Goal: Information Seeking & Learning: Learn about a topic

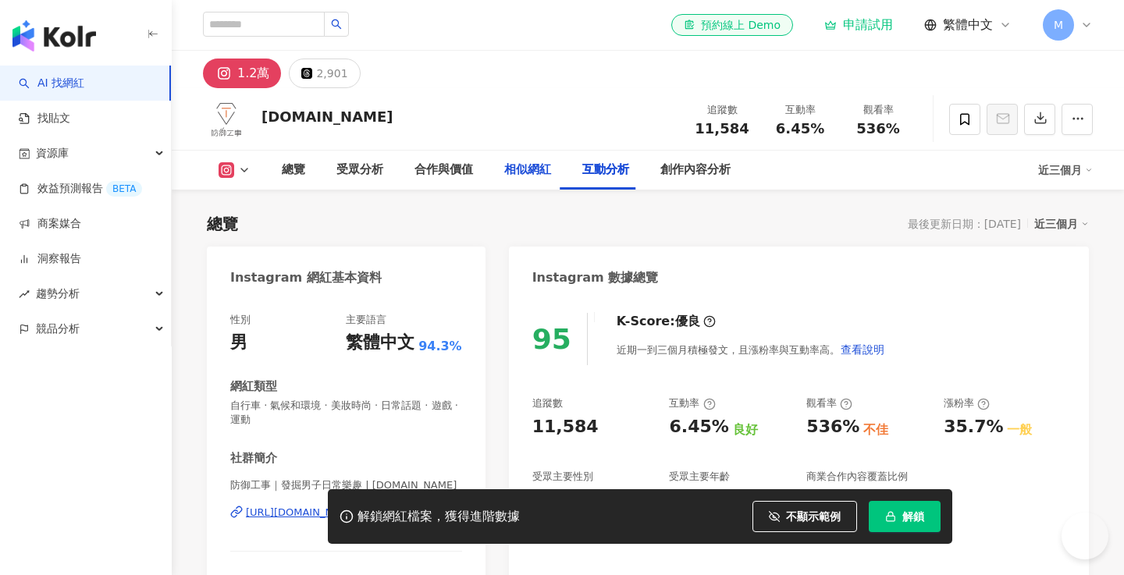
click at [528, 161] on div "相似網紅" at bounding box center [527, 170] width 47 height 19
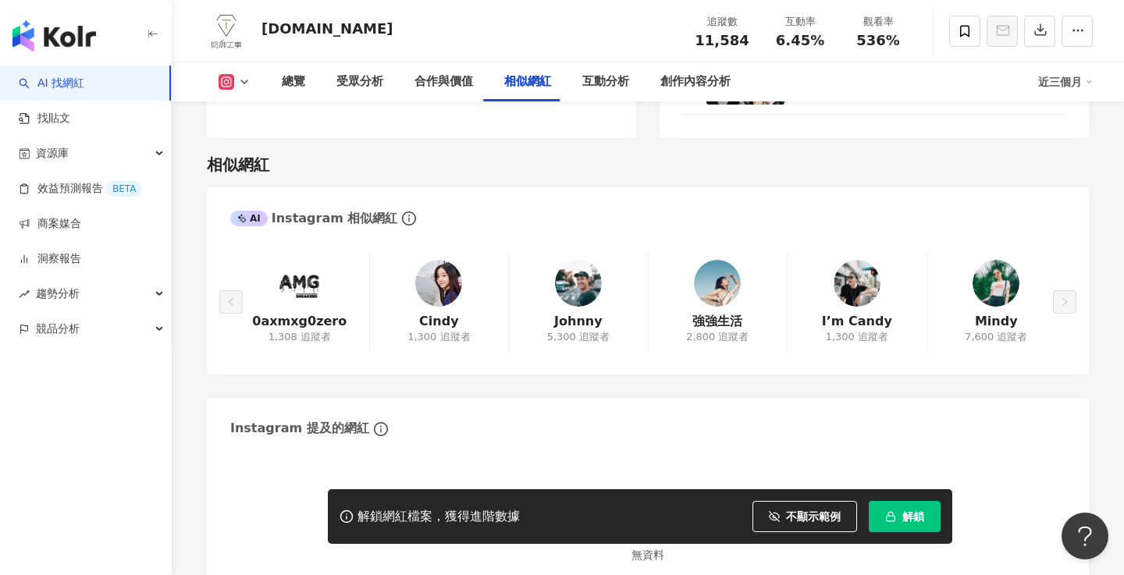
scroll to position [2540, 0]
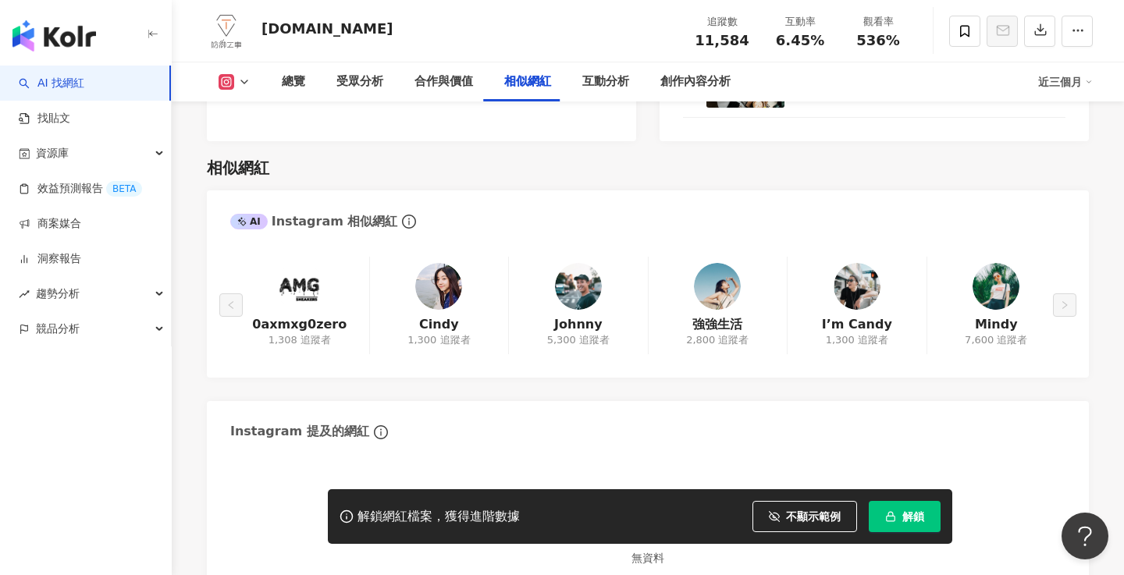
click at [83, 91] on link "AI 找網紅" at bounding box center [52, 84] width 66 height 16
click at [84, 86] on link "AI 找網紅" at bounding box center [52, 84] width 66 height 16
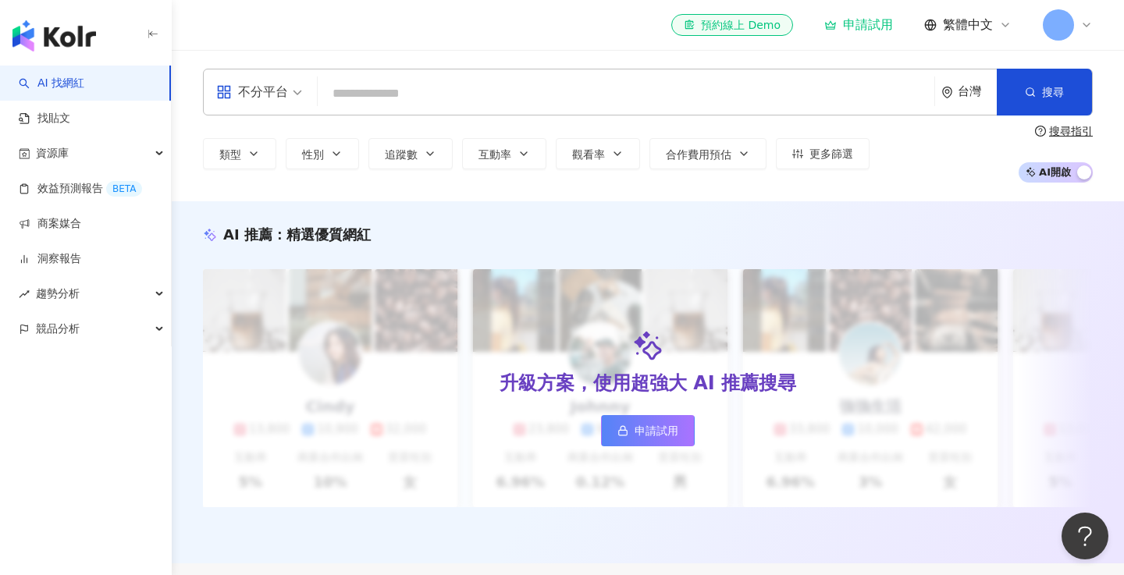
drag, startPoint x: 268, startPoint y: 30, endPoint x: 77, endPoint y: 44, distance: 191.7
click at [76, 44] on img "button" at bounding box center [53, 35] width 83 height 31
click at [408, 83] on input "search" at bounding box center [626, 94] width 604 height 30
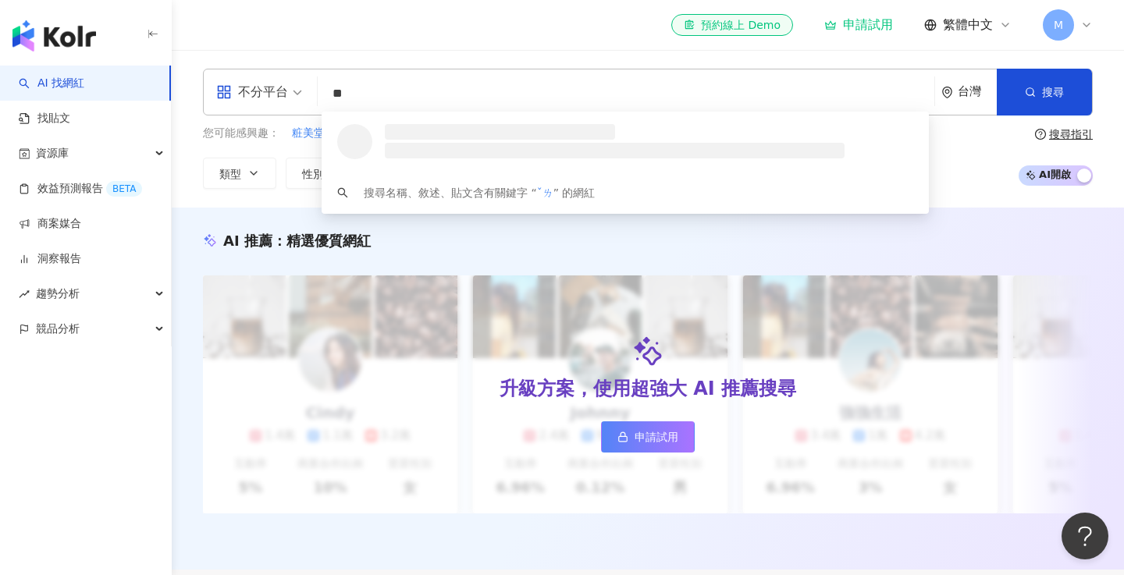
type input "*"
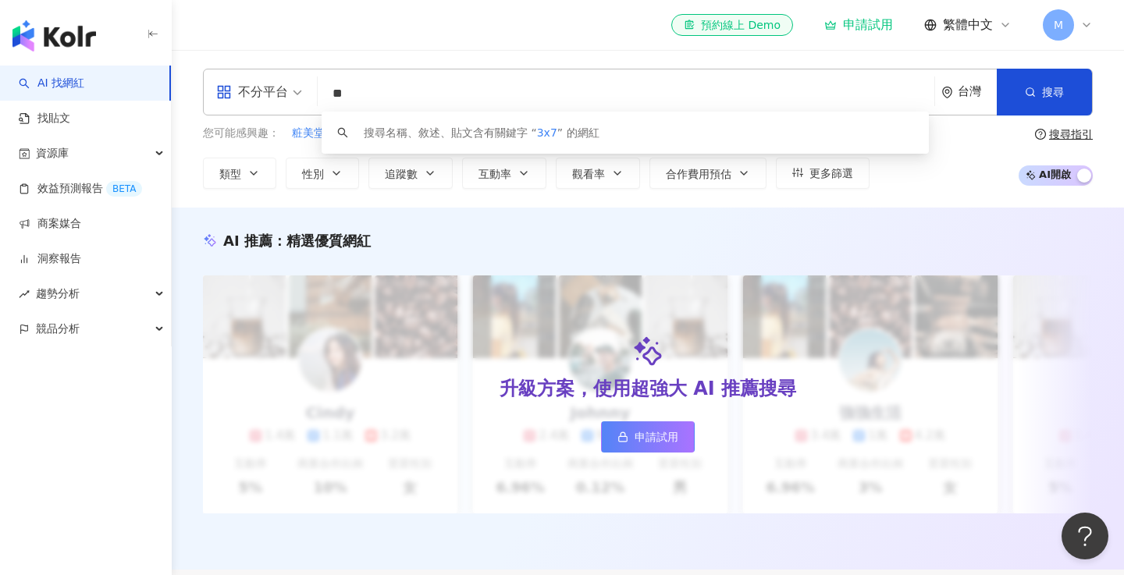
type input "*"
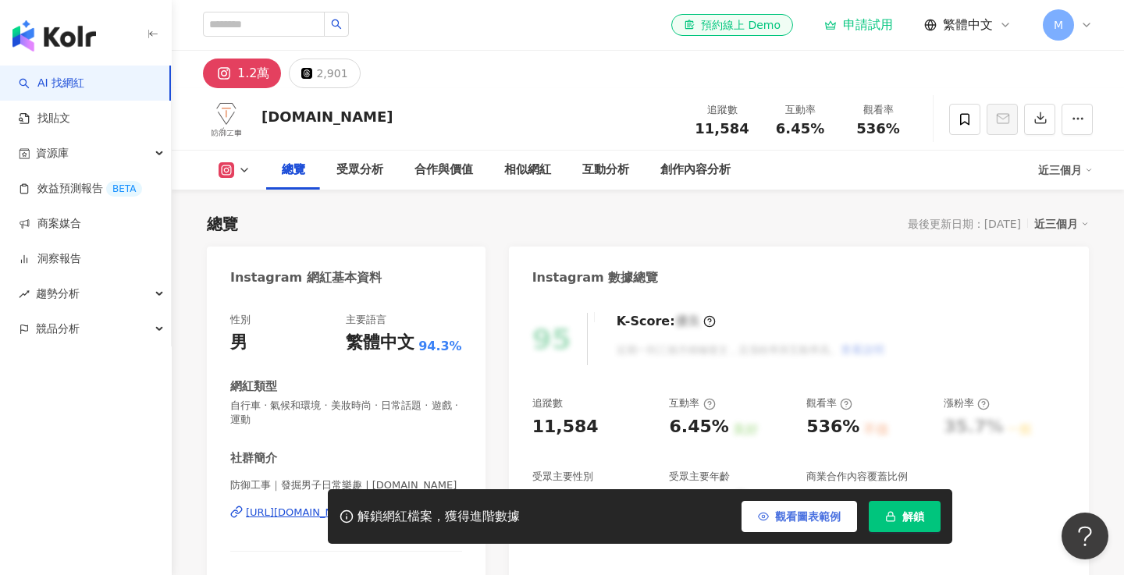
drag, startPoint x: 806, startPoint y: 516, endPoint x: 828, endPoint y: 514, distance: 21.9
click at [806, 516] on span "觀看圖表範例" at bounding box center [808, 516] width 66 height 12
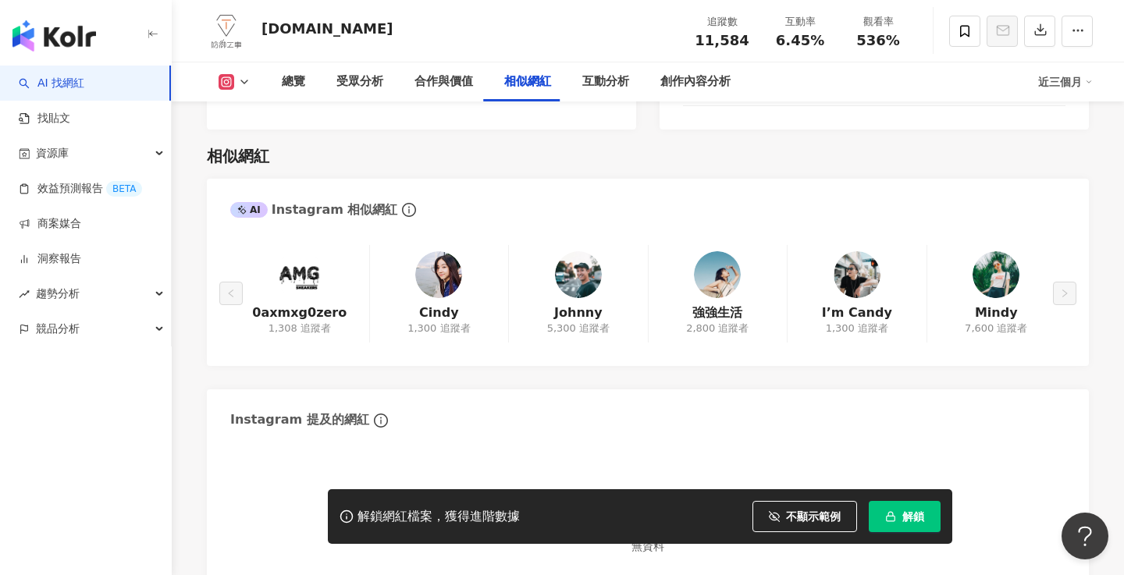
scroll to position [2674, 0]
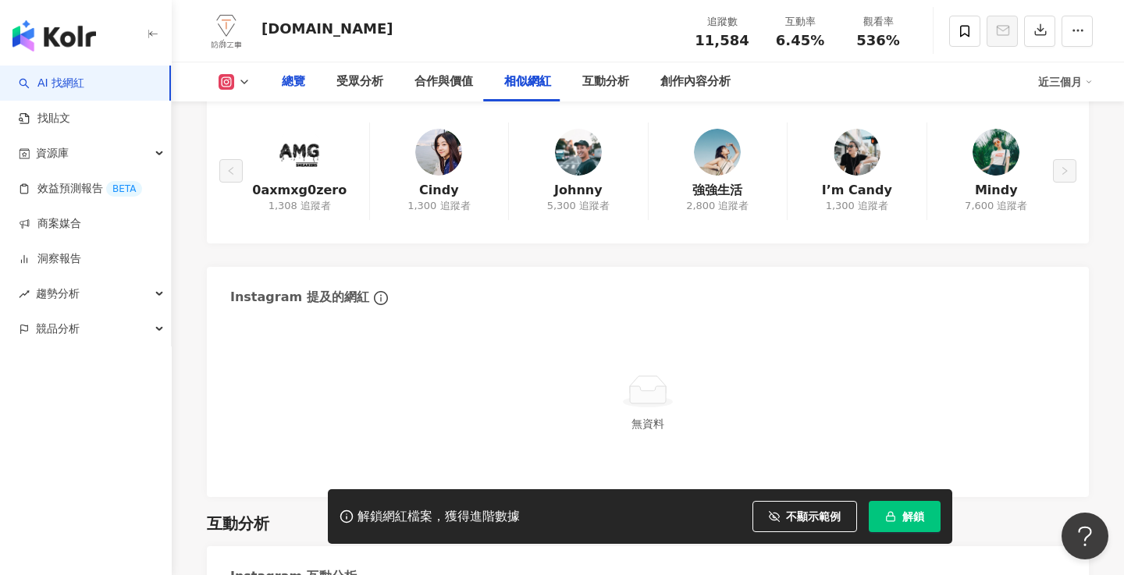
click at [296, 86] on div "總覽" at bounding box center [293, 82] width 23 height 19
